Goal: Navigation & Orientation: Go to known website

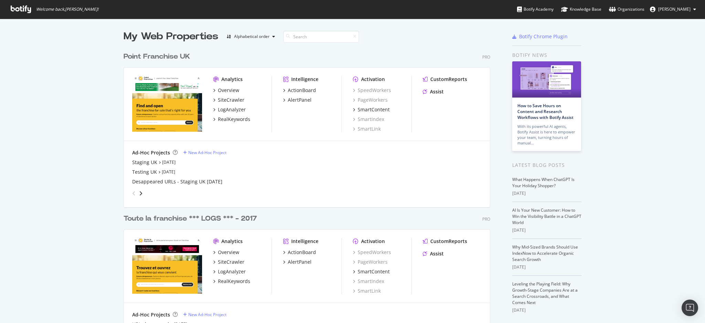
scroll to position [316, 691]
